Goal: Find specific page/section: Find specific page/section

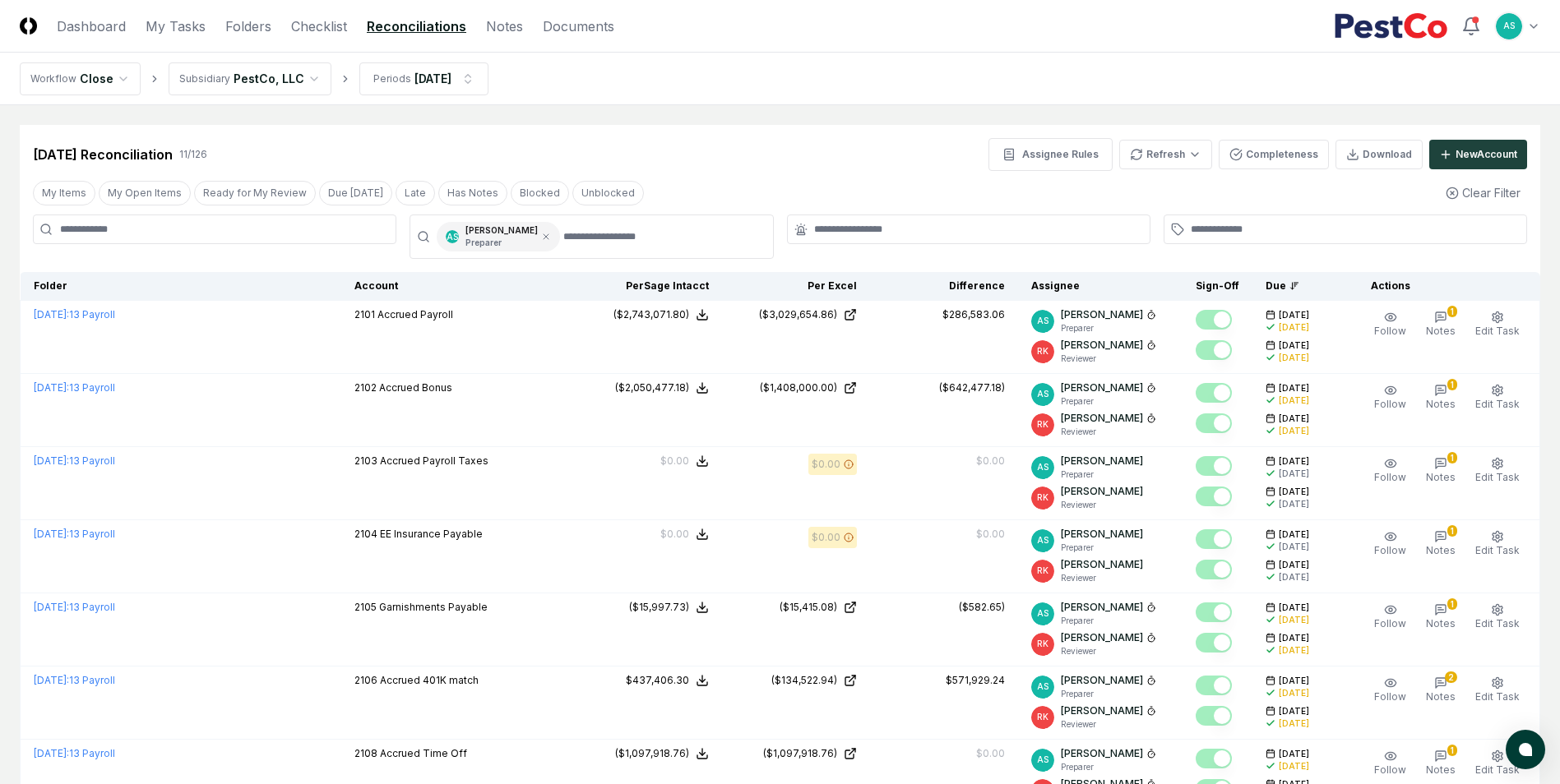
scroll to position [440, 0]
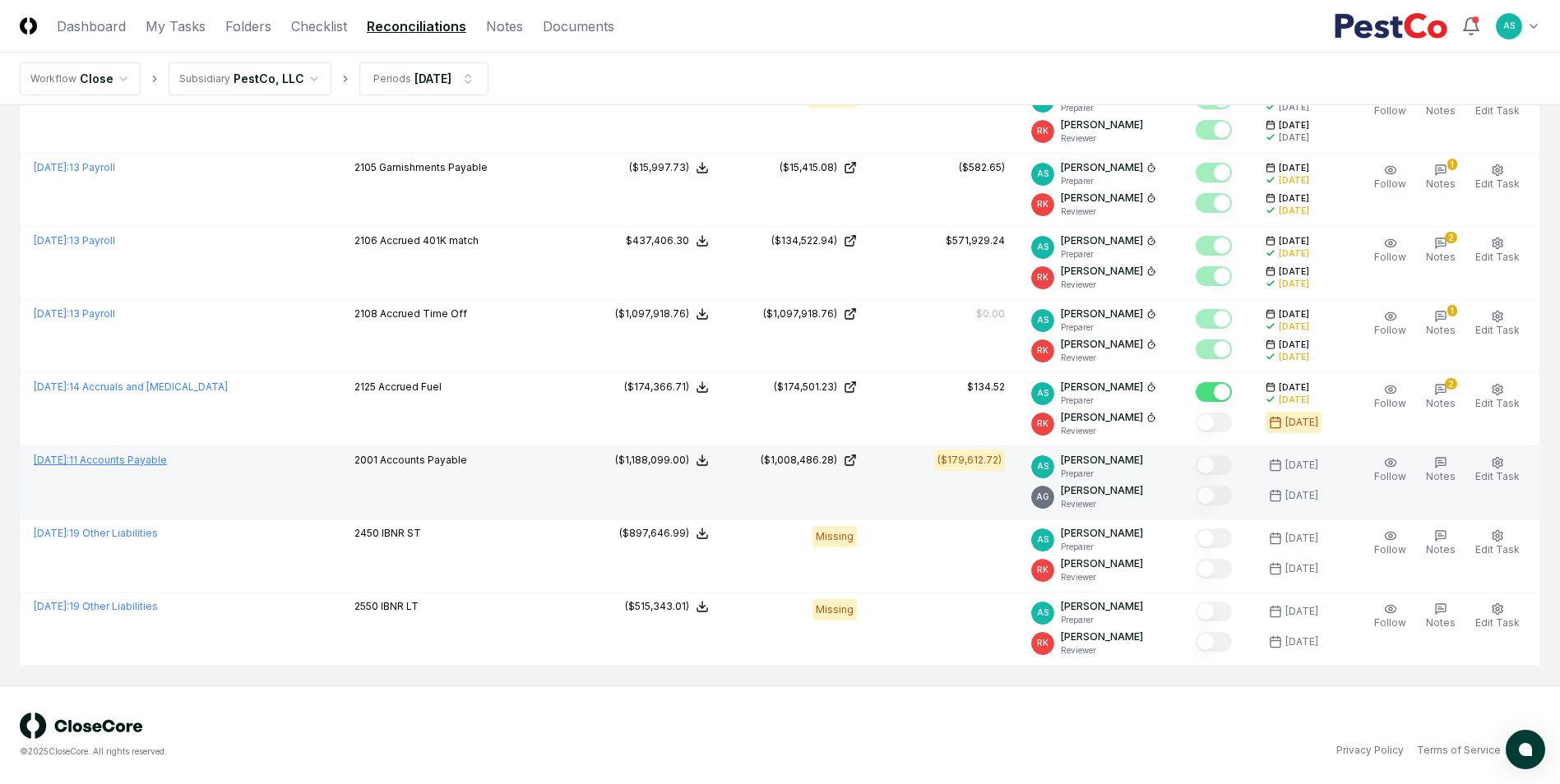
click at [153, 461] on link "August 2025 : 11 Accounts Payable" at bounding box center [100, 460] width 133 height 12
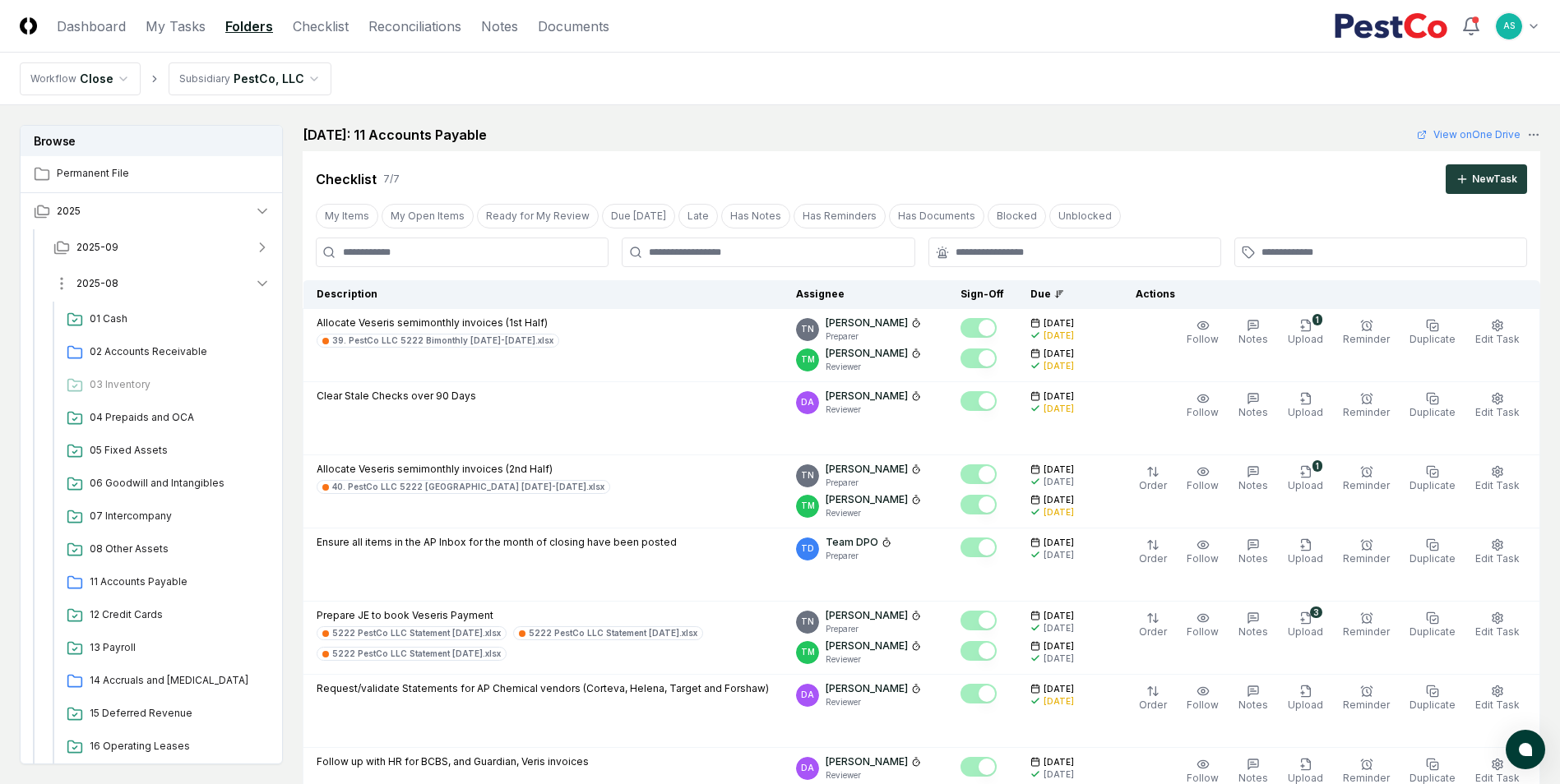
click at [250, 279] on button "2025-08" at bounding box center [161, 284] width 243 height 36
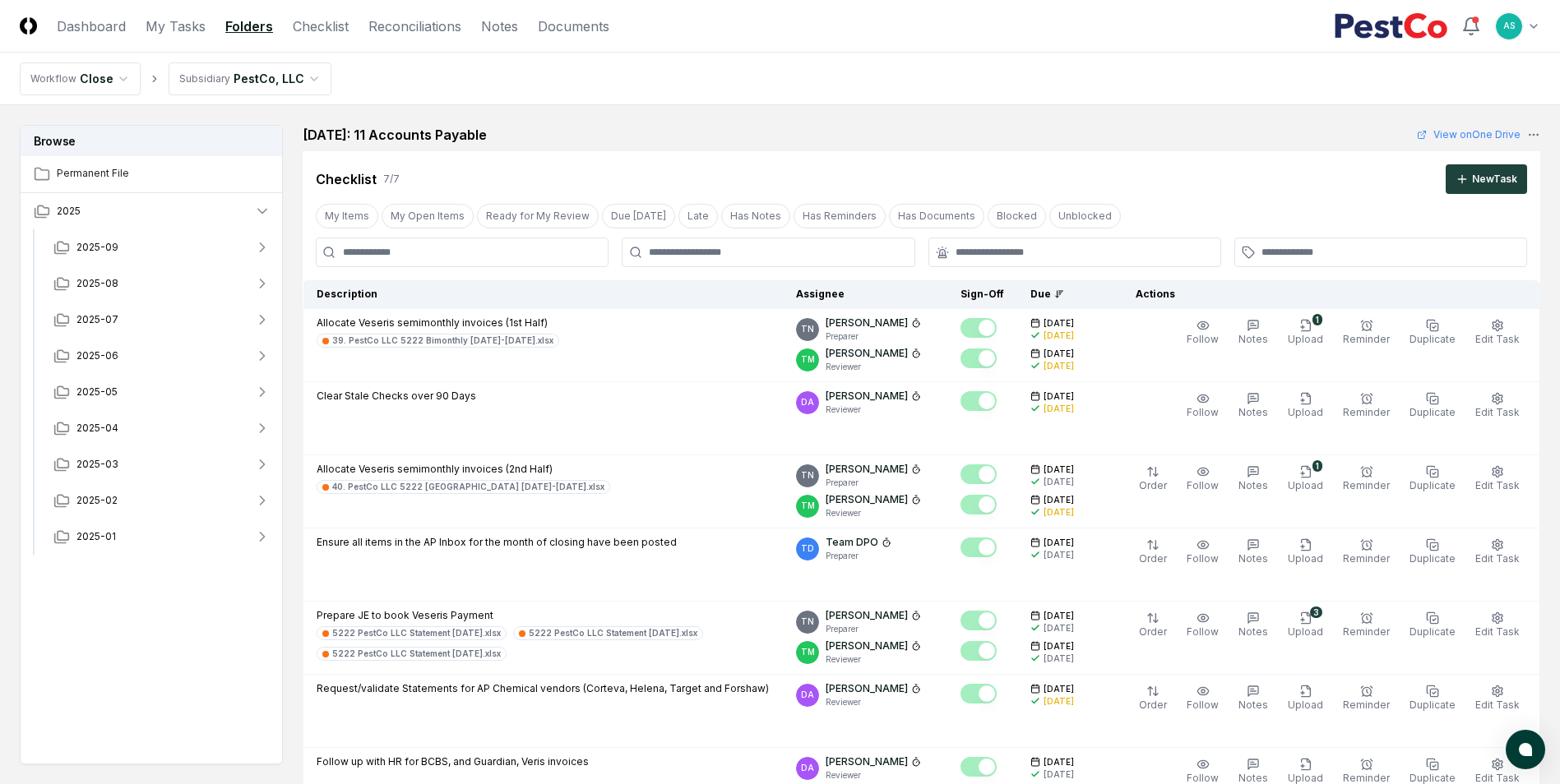
click at [516, 262] on input at bounding box center [462, 253] width 293 height 30
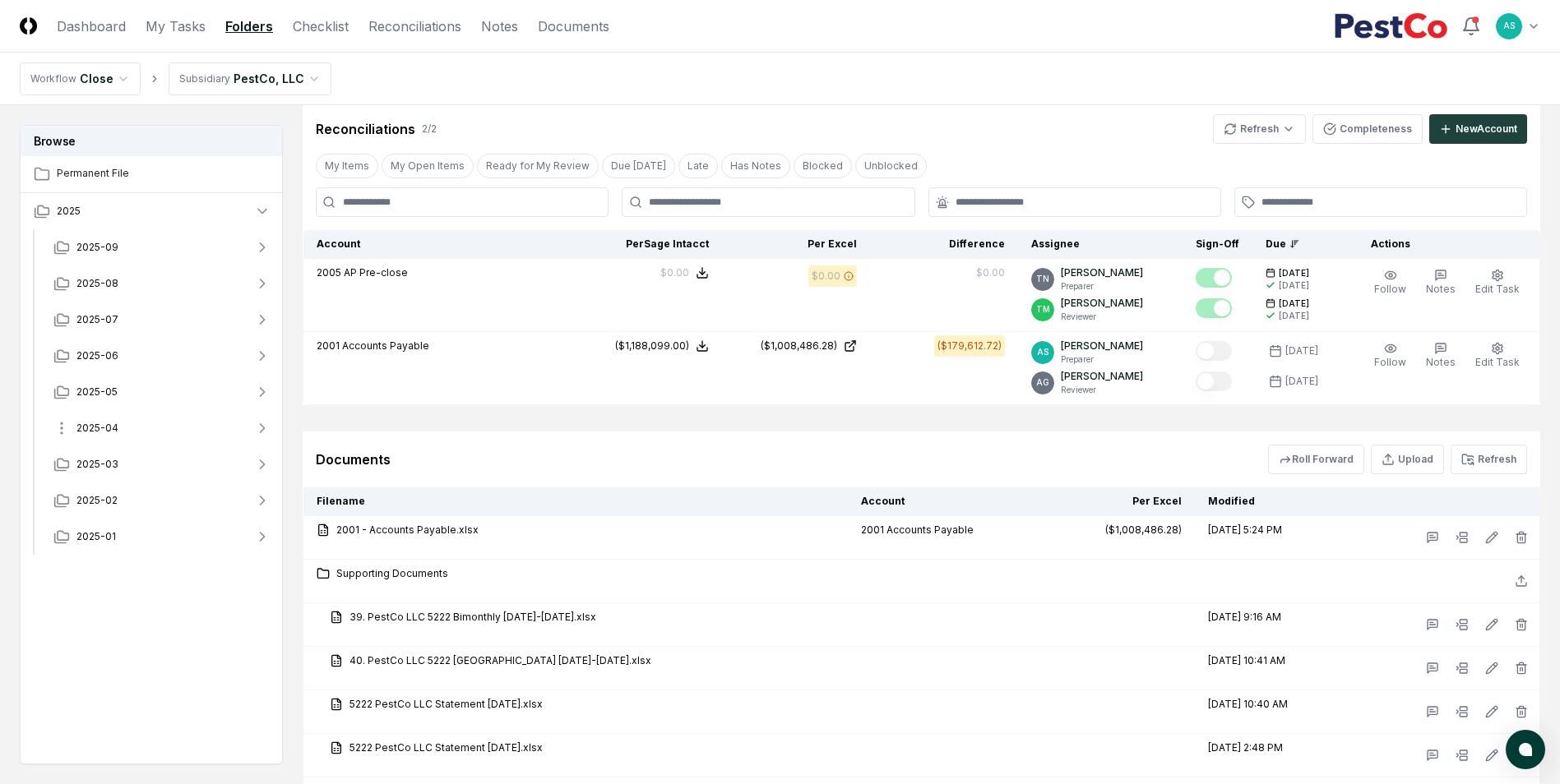
scroll to position [47, 0]
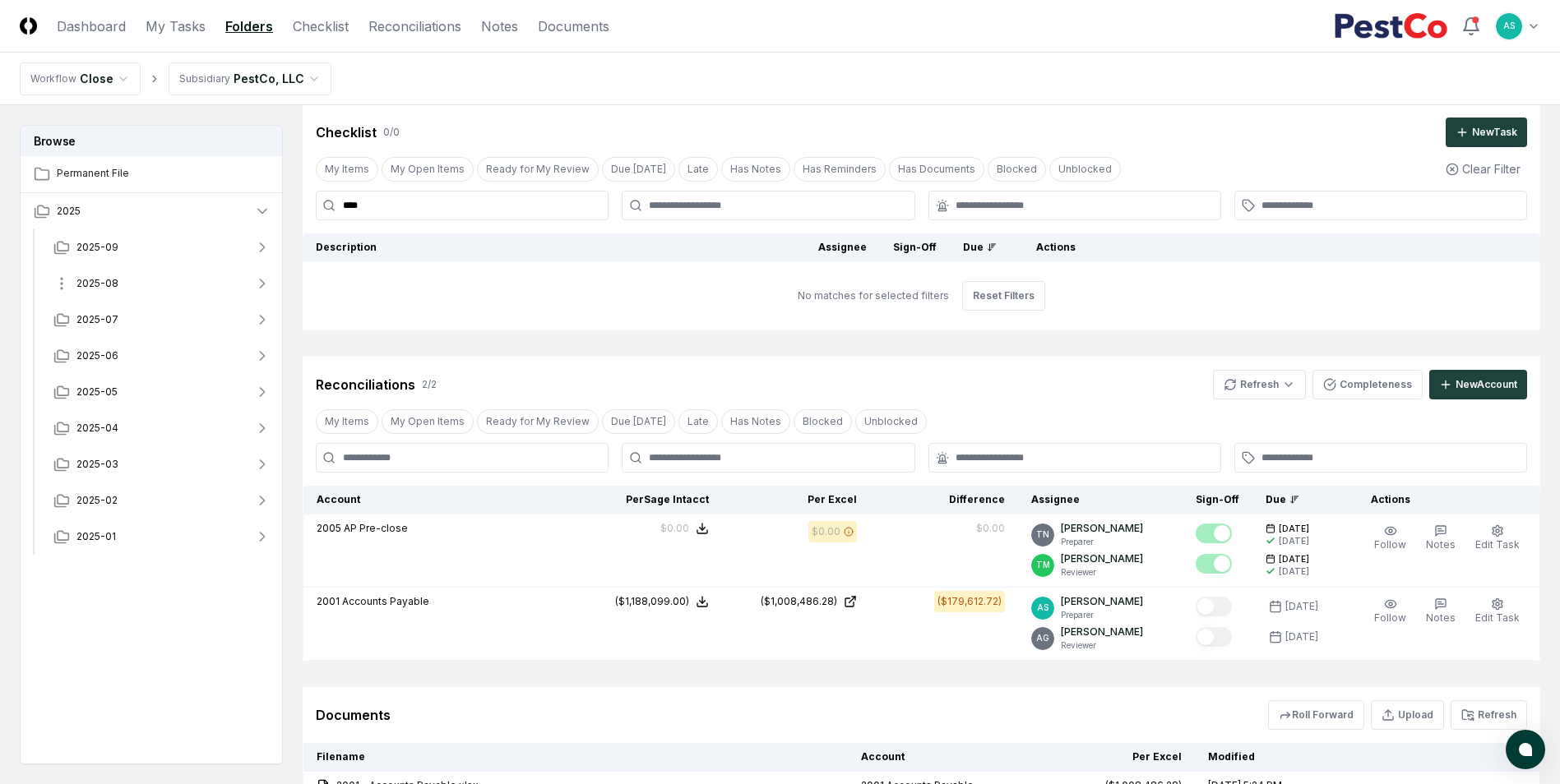
type input "****"
click at [107, 281] on span "2025-08" at bounding box center [97, 283] width 42 height 15
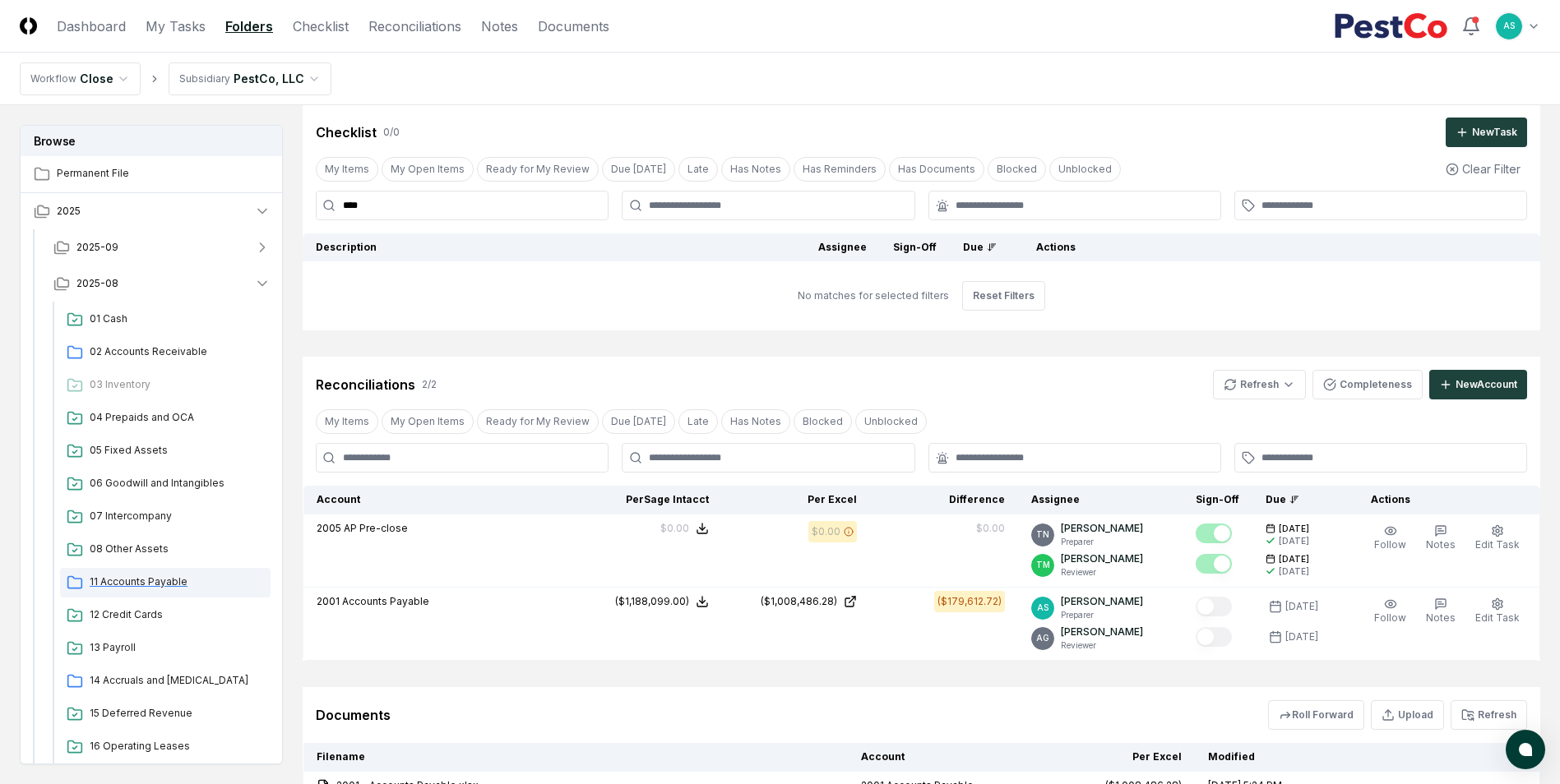
click at [153, 590] on div "11 Accounts Payable" at bounding box center [165, 583] width 210 height 30
click at [166, 580] on span "11 Accounts Payable" at bounding box center [177, 582] width 174 height 15
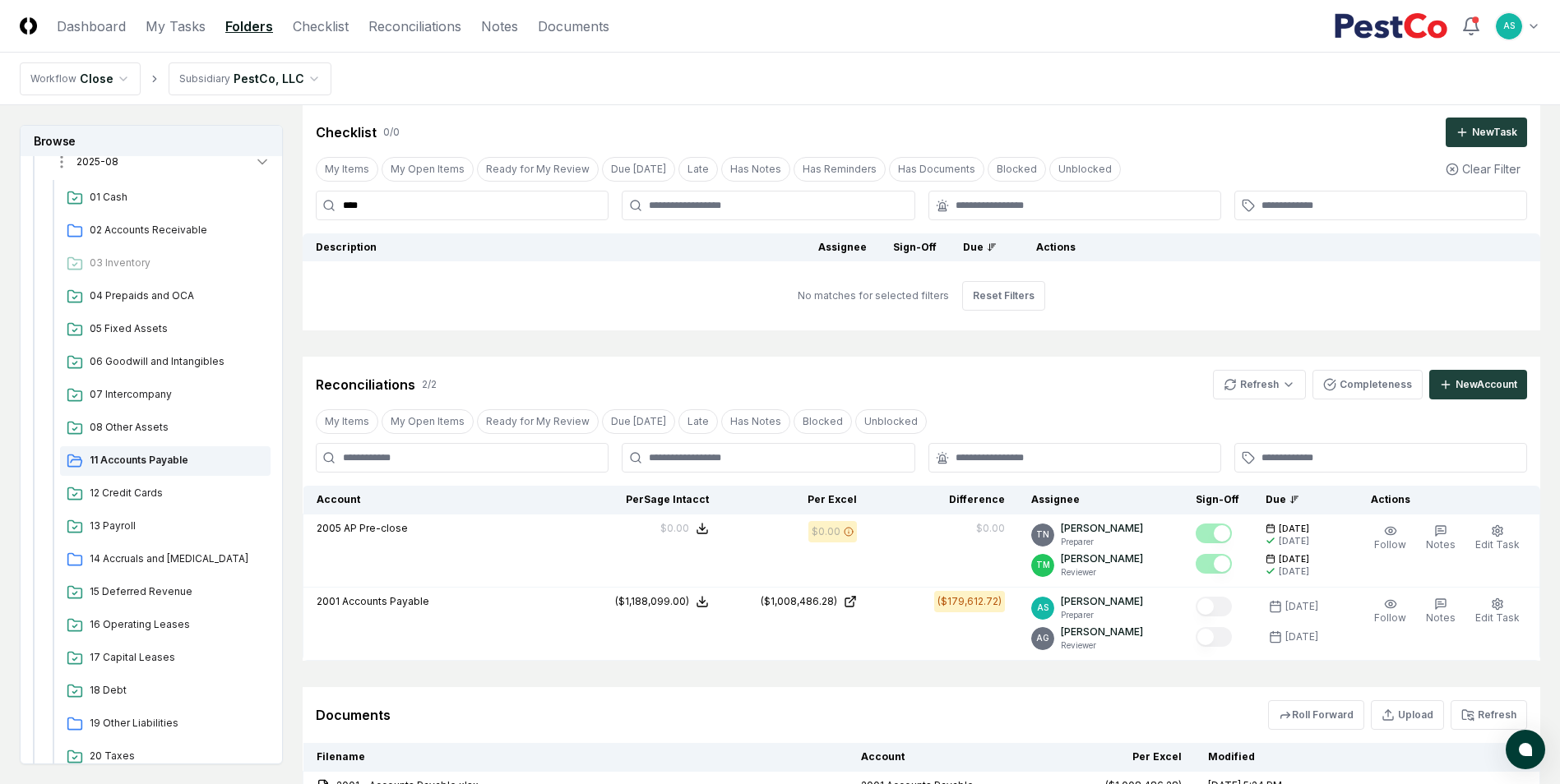
scroll to position [0, 0]
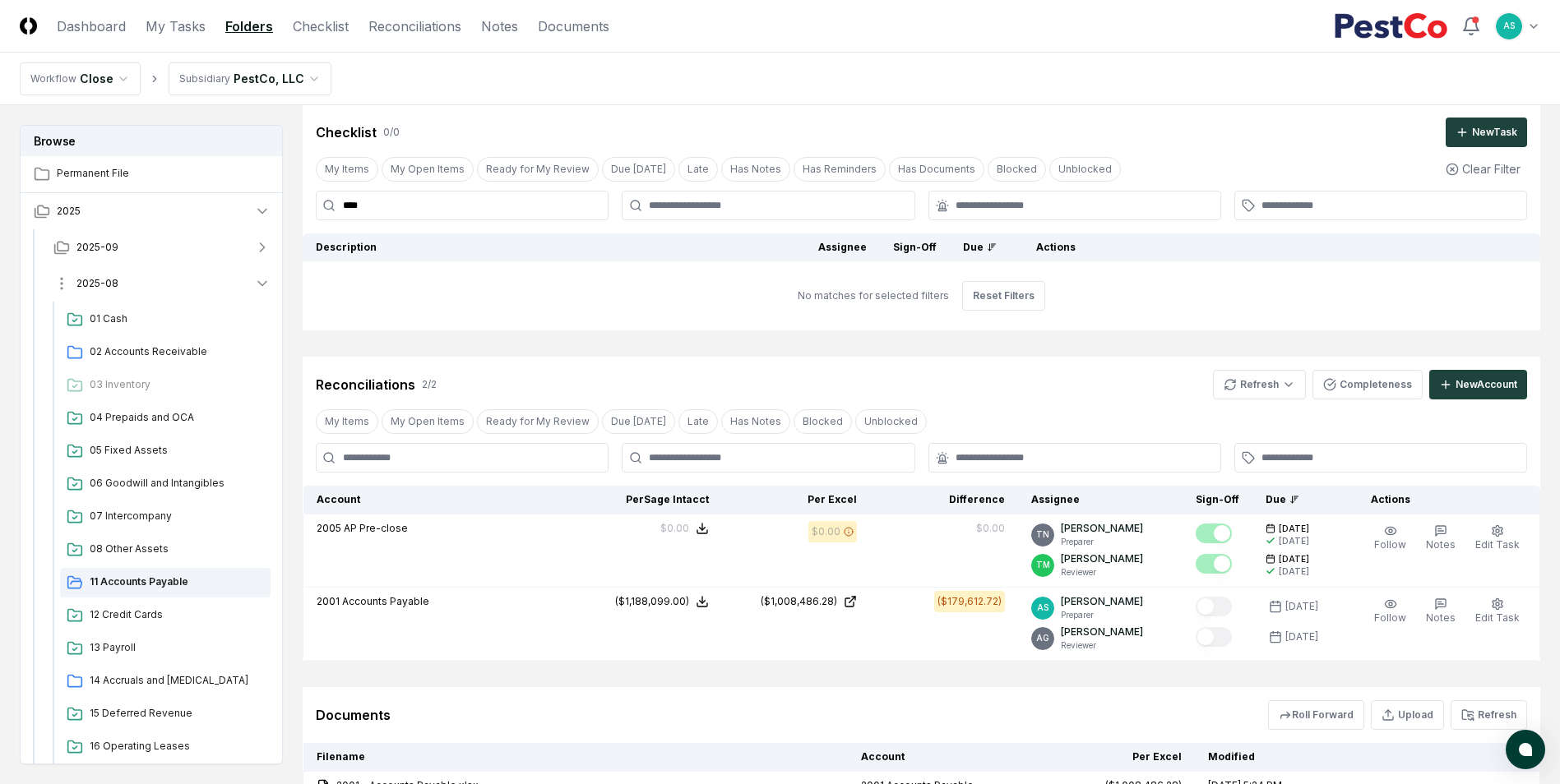
click at [262, 280] on icon "button" at bounding box center [262, 283] width 16 height 16
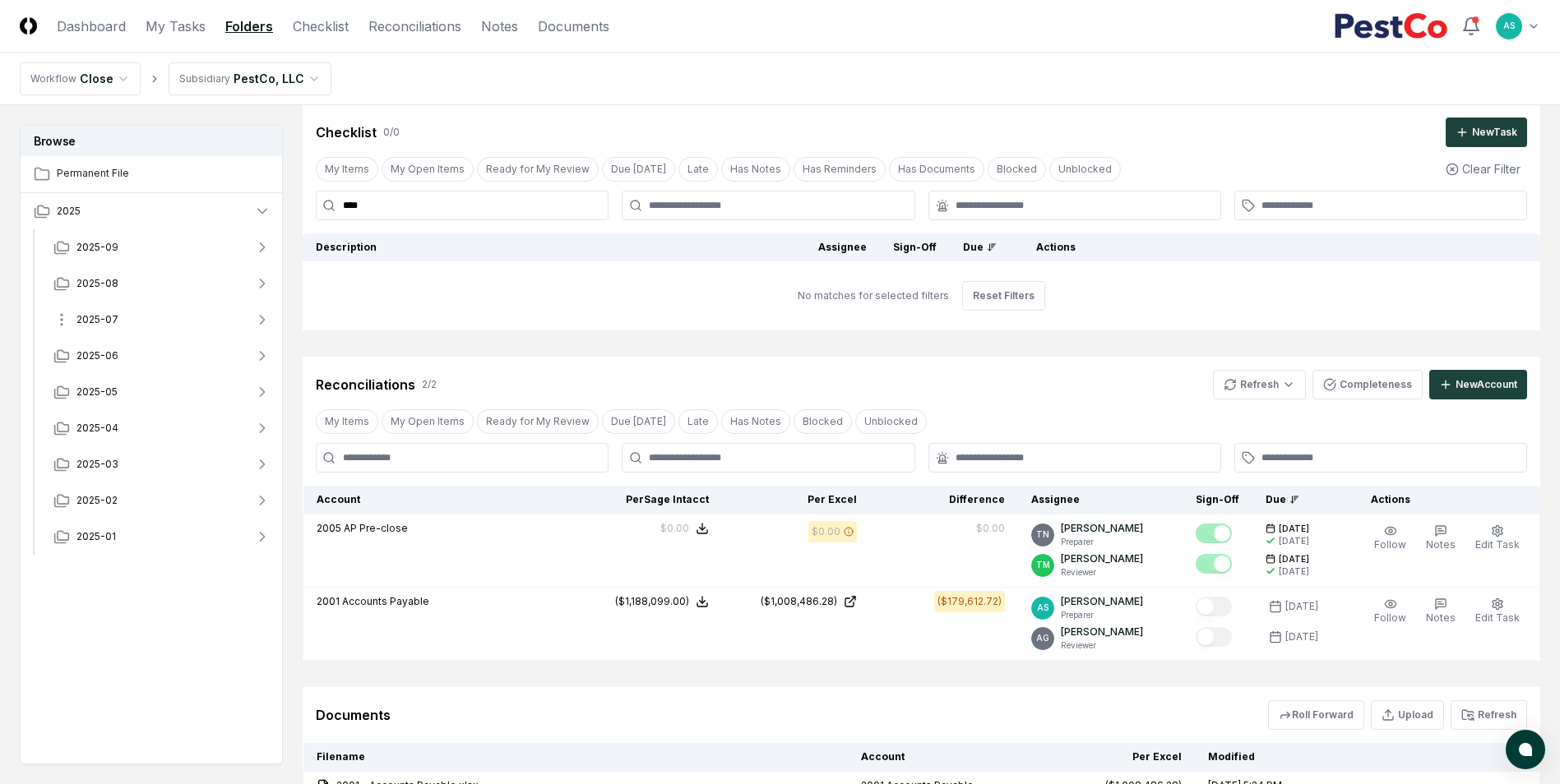
click at [260, 321] on icon "button" at bounding box center [262, 320] width 16 height 16
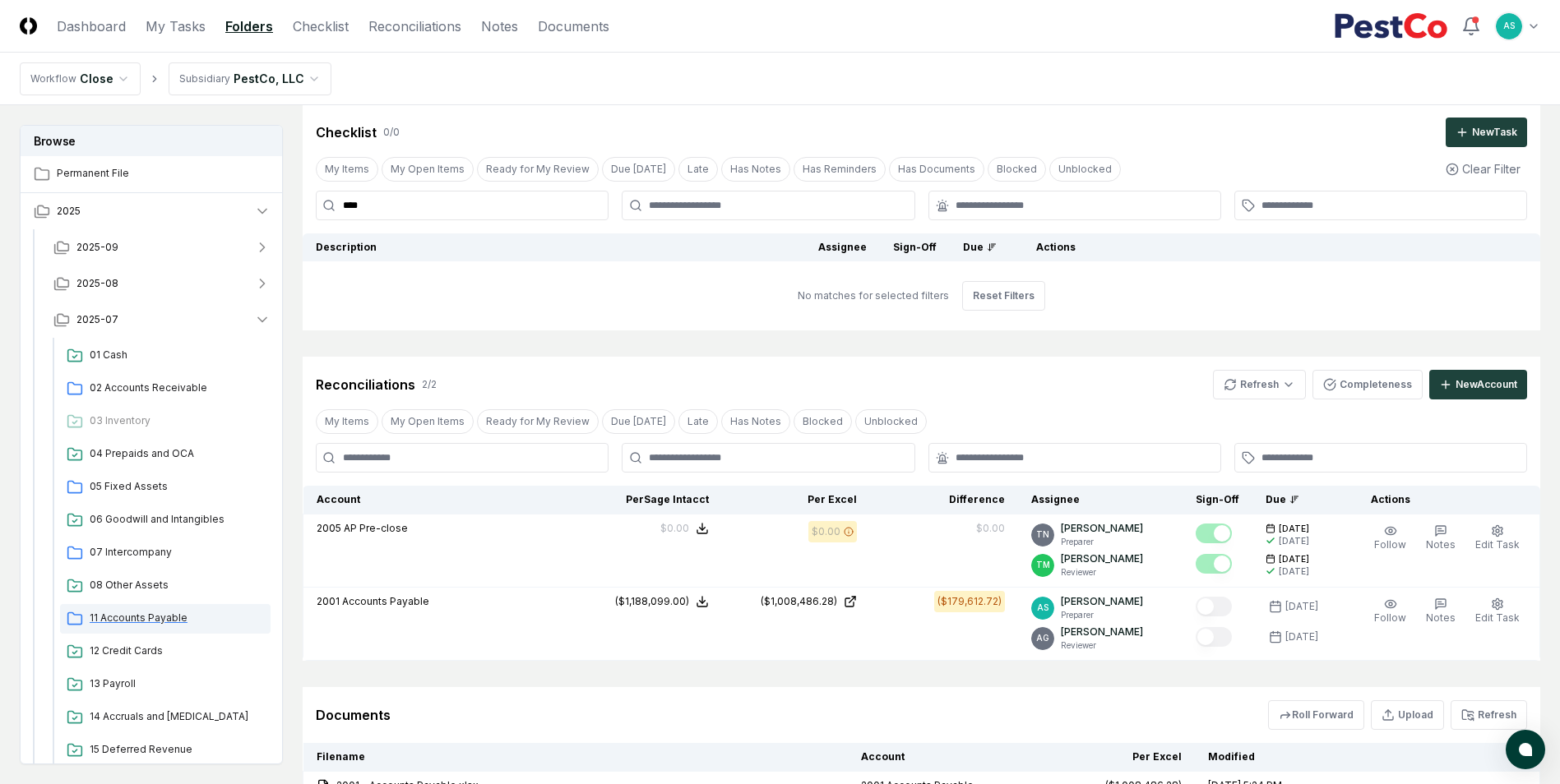
click at [172, 630] on div "11 Accounts Payable" at bounding box center [165, 619] width 210 height 30
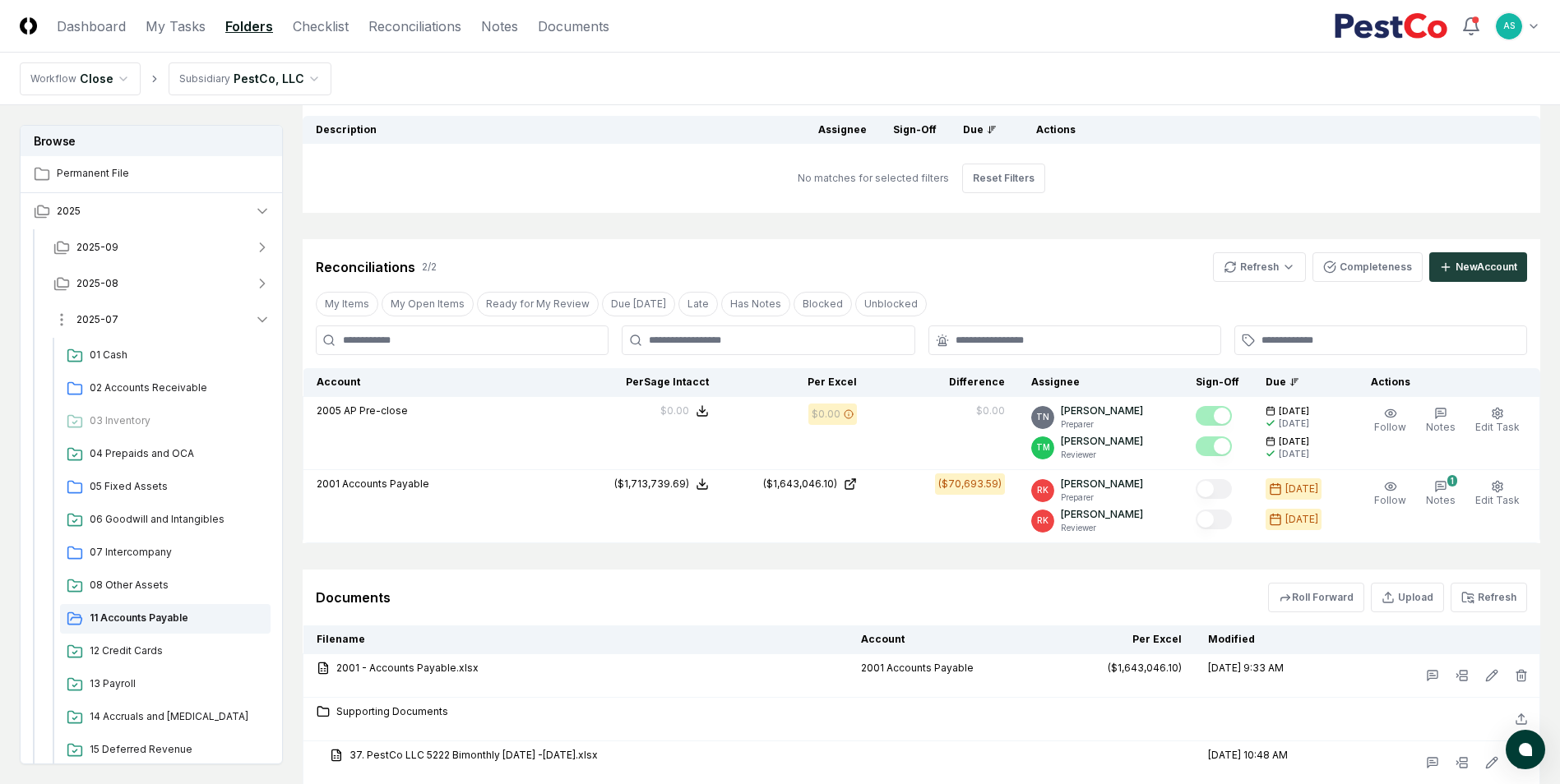
click at [257, 317] on icon "button" at bounding box center [262, 320] width 16 height 16
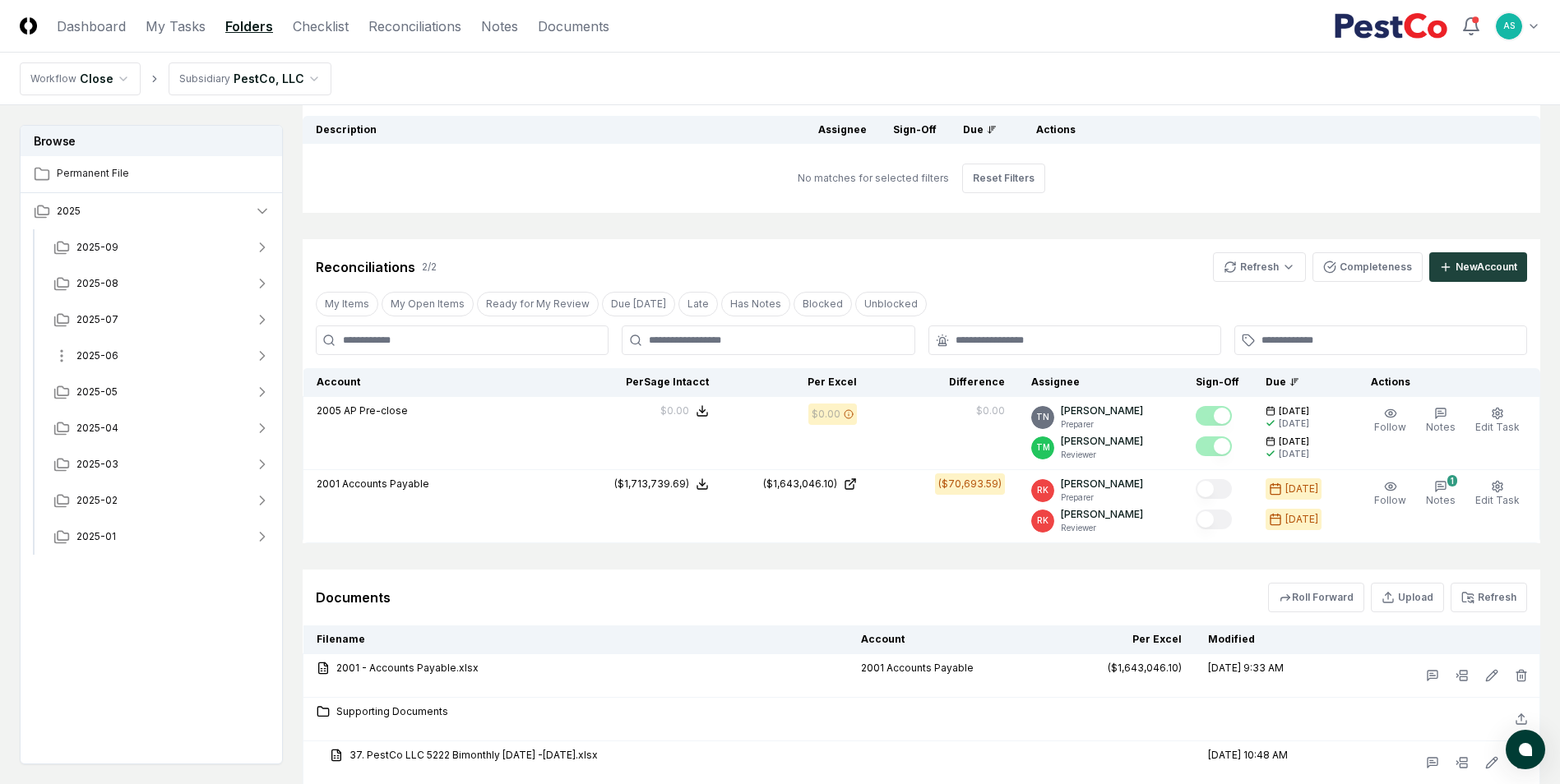
click at [261, 363] on button "2025-06" at bounding box center [161, 356] width 243 height 36
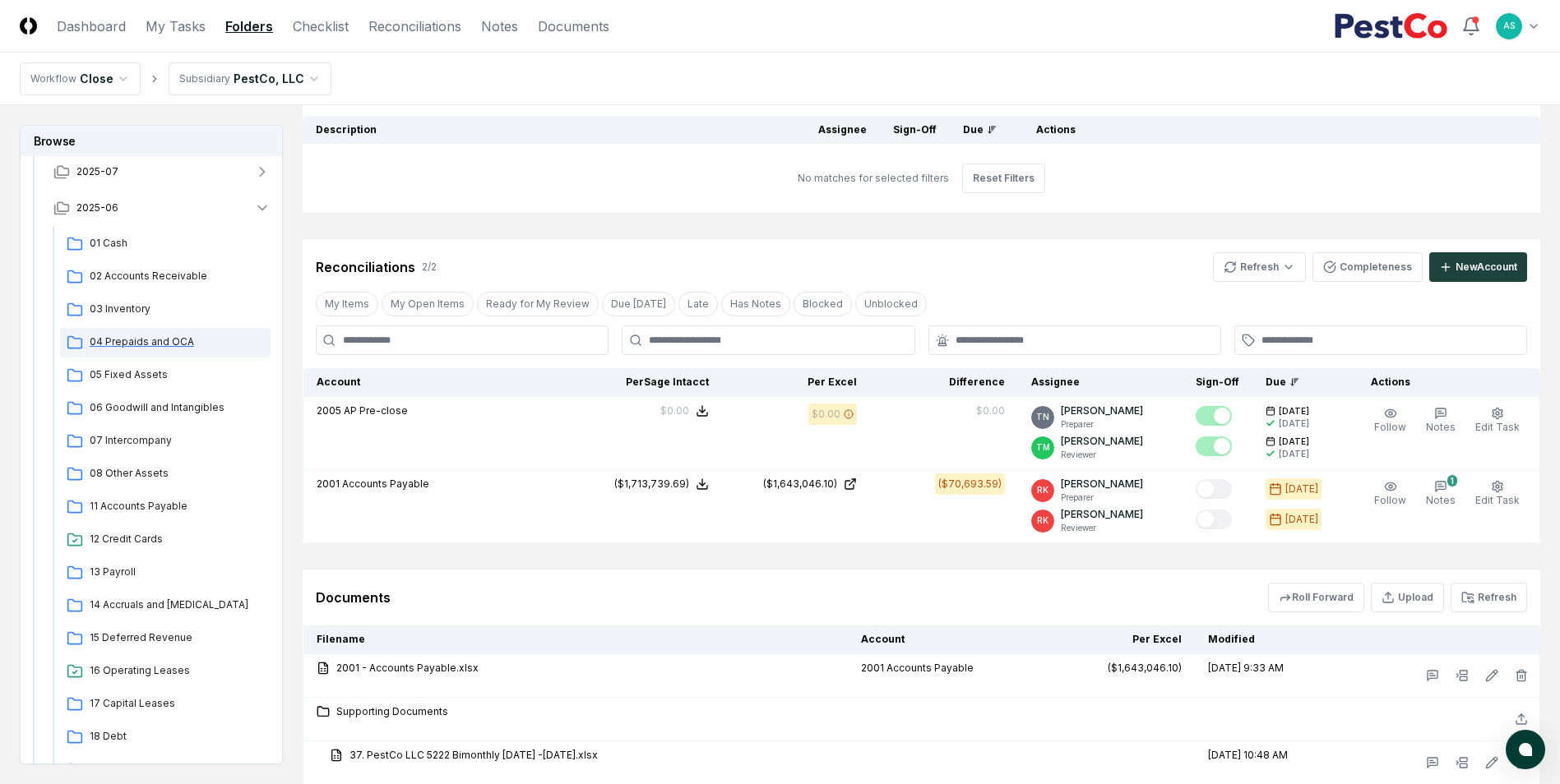
scroll to position [164, 0]
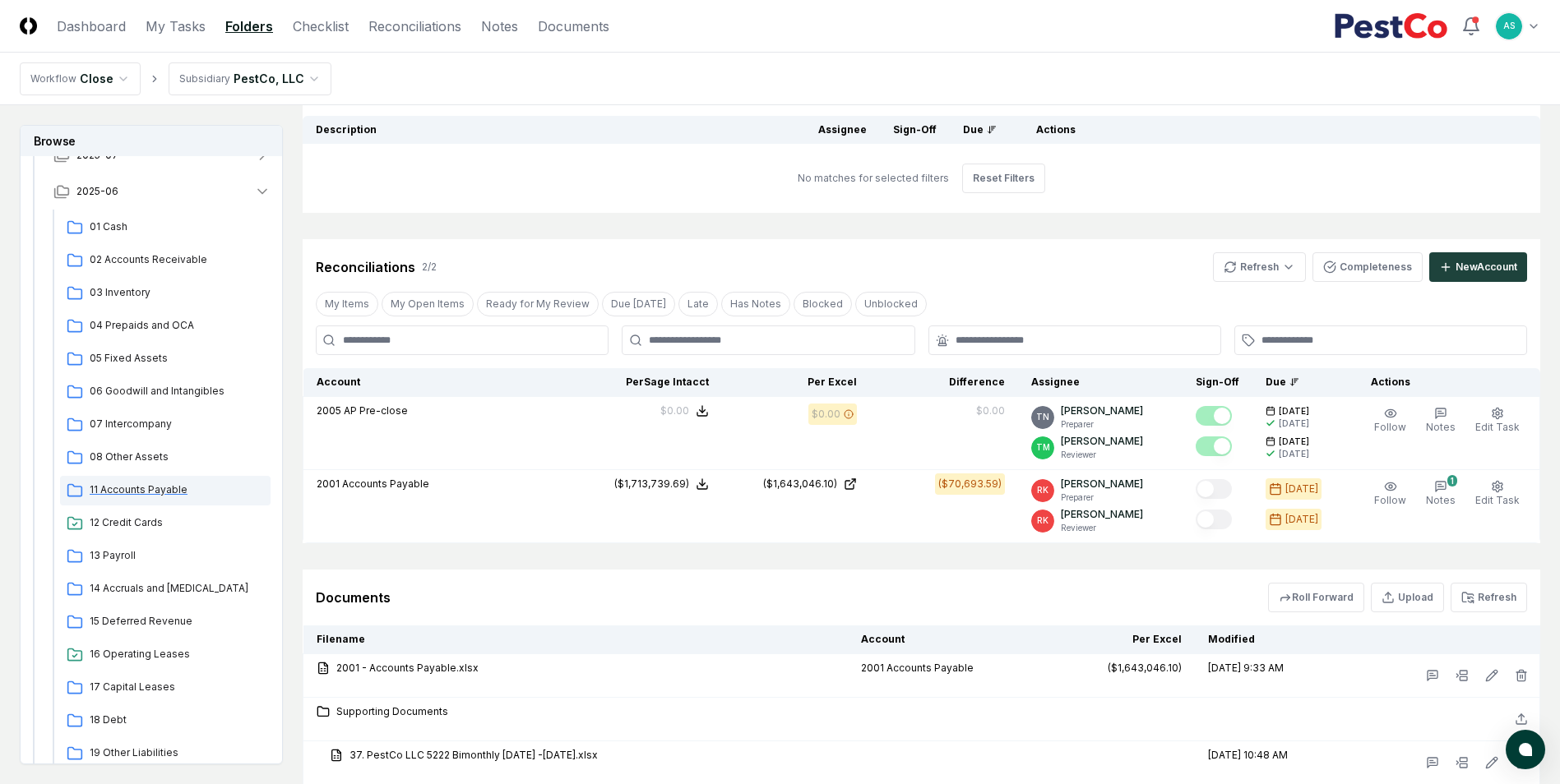
click at [140, 492] on span "11 Accounts Payable" at bounding box center [177, 490] width 174 height 15
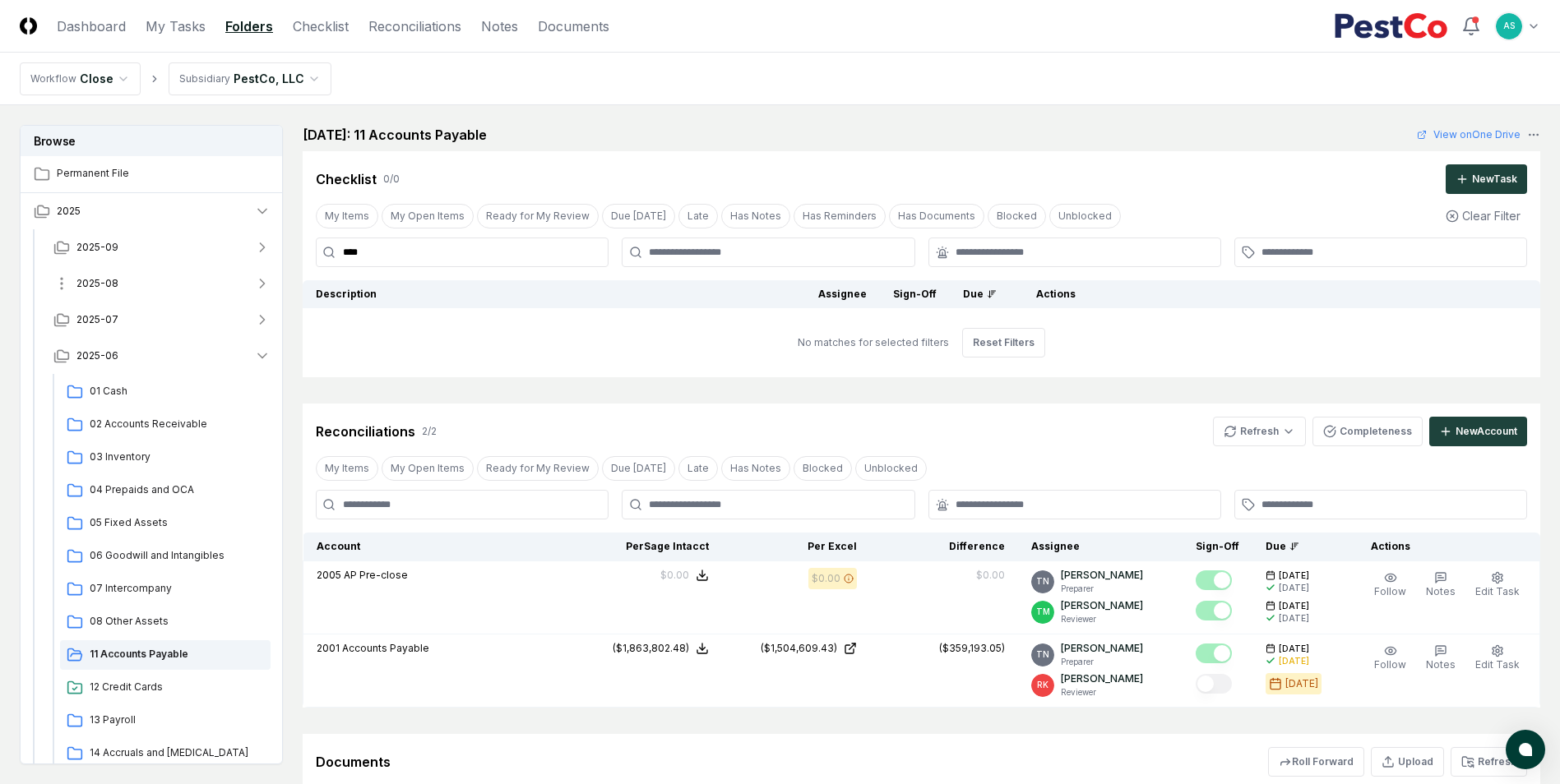
click at [104, 285] on span "2025-08" at bounding box center [97, 283] width 42 height 15
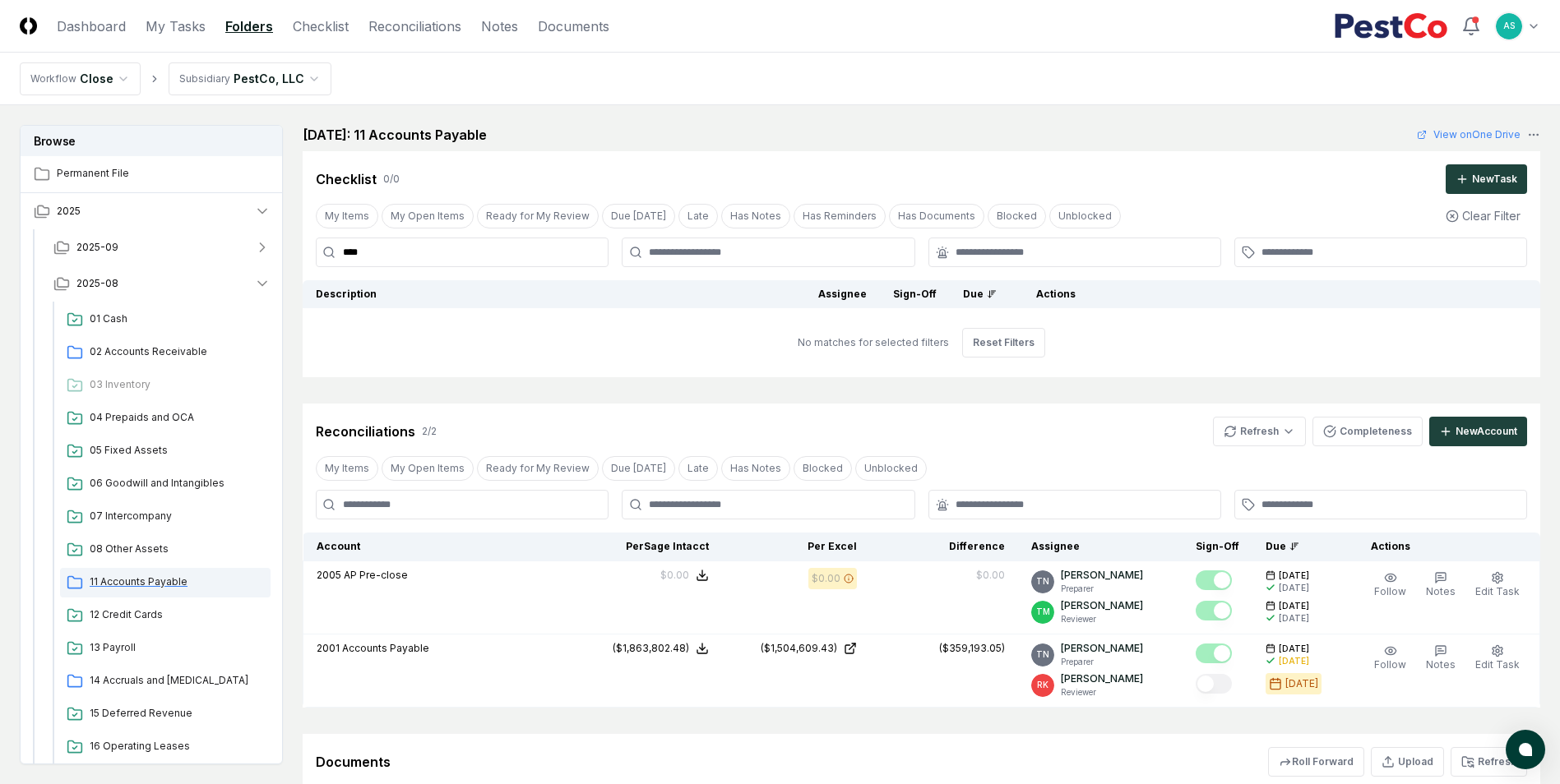
click at [159, 589] on div "11 Accounts Payable" at bounding box center [165, 583] width 210 height 30
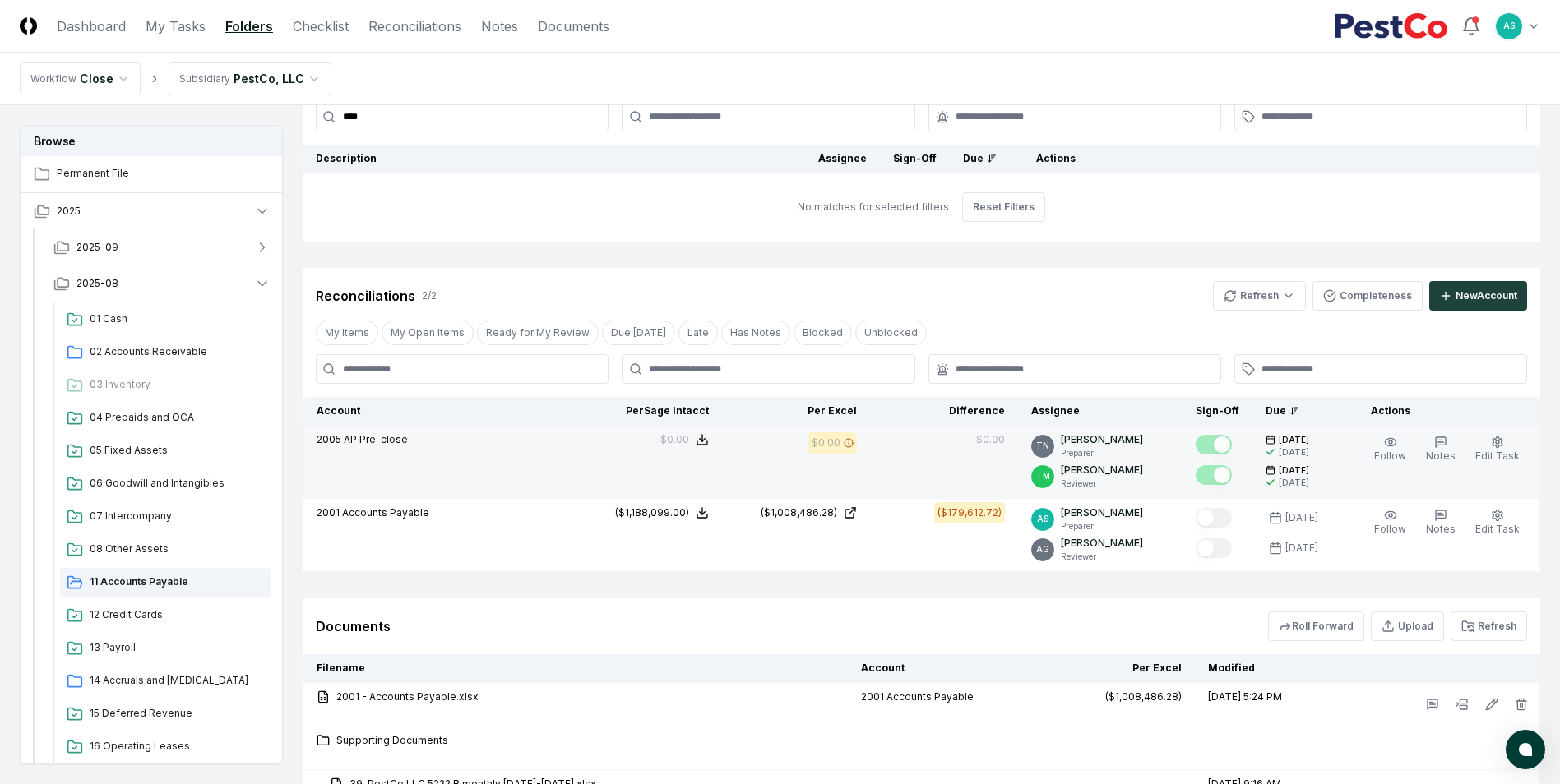
scroll to position [164, 0]
